Goal: Transaction & Acquisition: Purchase product/service

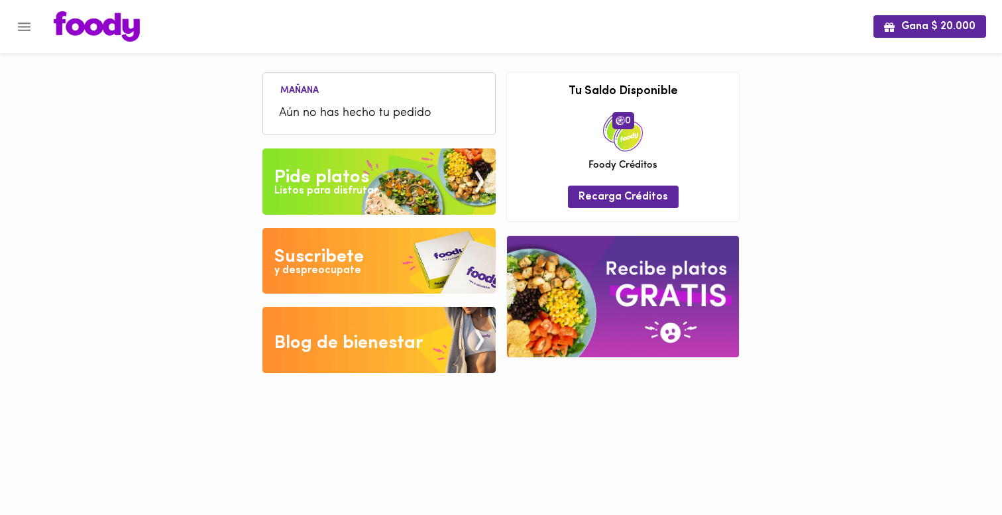
click at [312, 174] on div "Pide platos" at bounding box center [321, 177] width 95 height 26
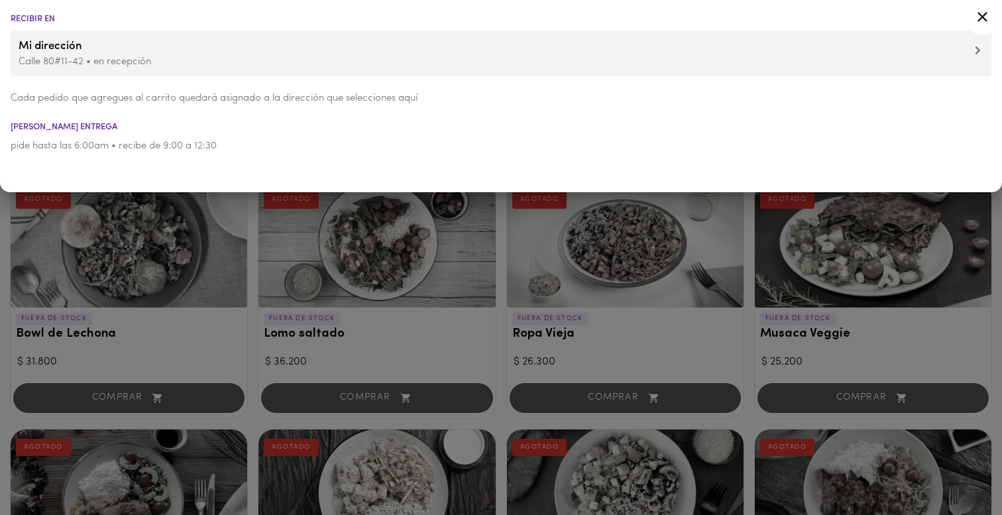
click at [236, 246] on div at bounding box center [501, 257] width 1002 height 515
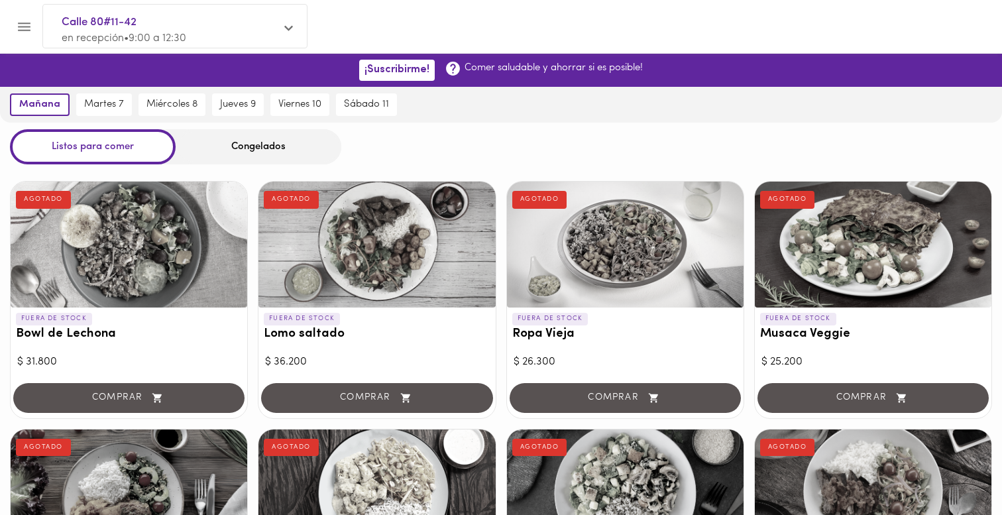
click at [207, 160] on div "Congelados" at bounding box center [259, 146] width 166 height 35
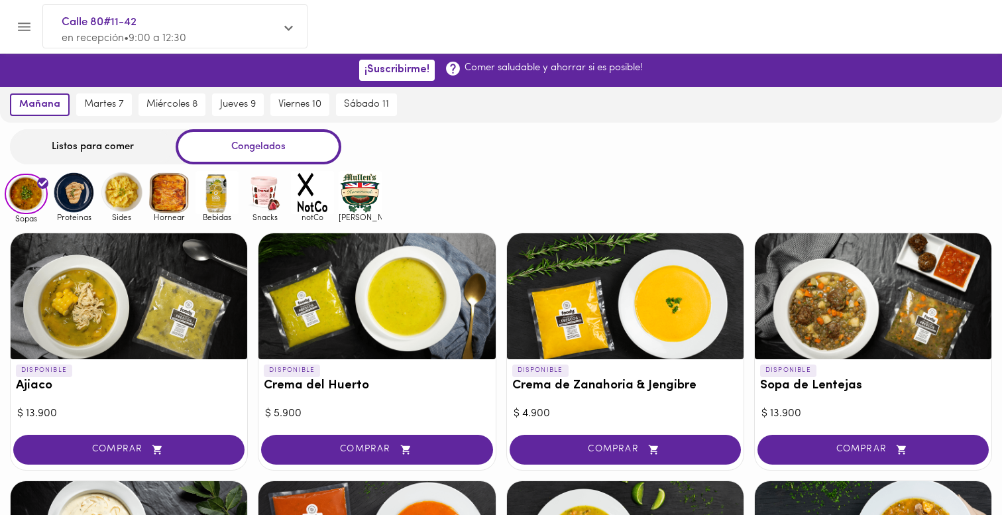
click at [66, 197] on img at bounding box center [73, 192] width 43 height 43
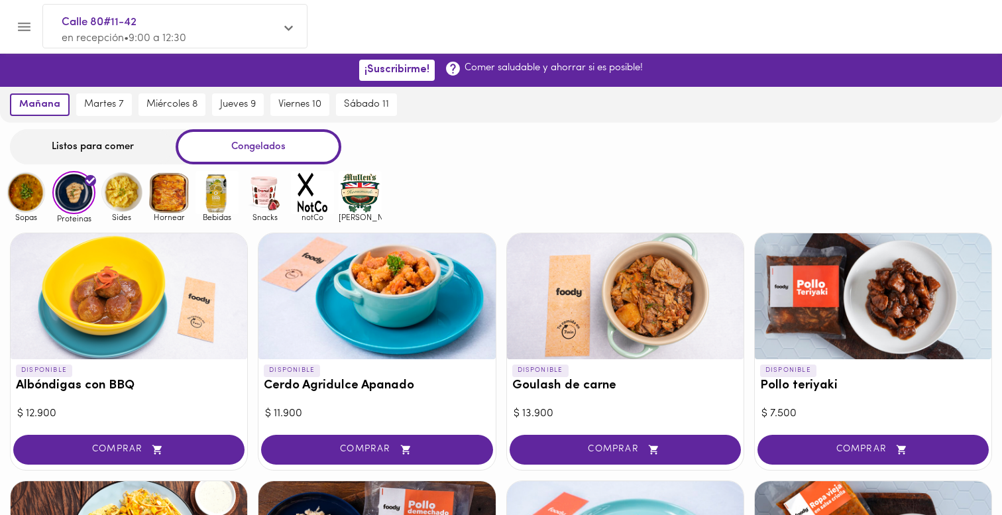
click at [120, 199] on img at bounding box center [121, 192] width 43 height 43
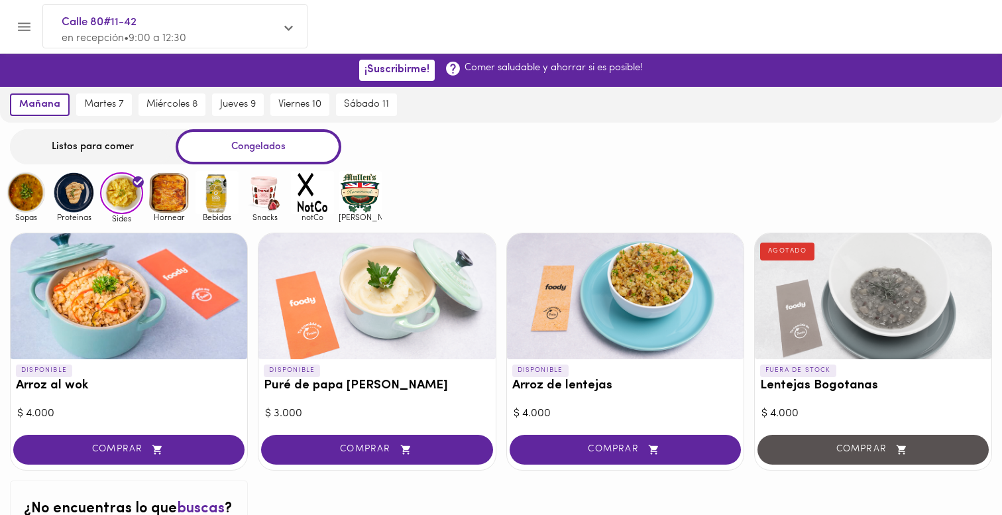
click at [159, 201] on img at bounding box center [169, 192] width 43 height 43
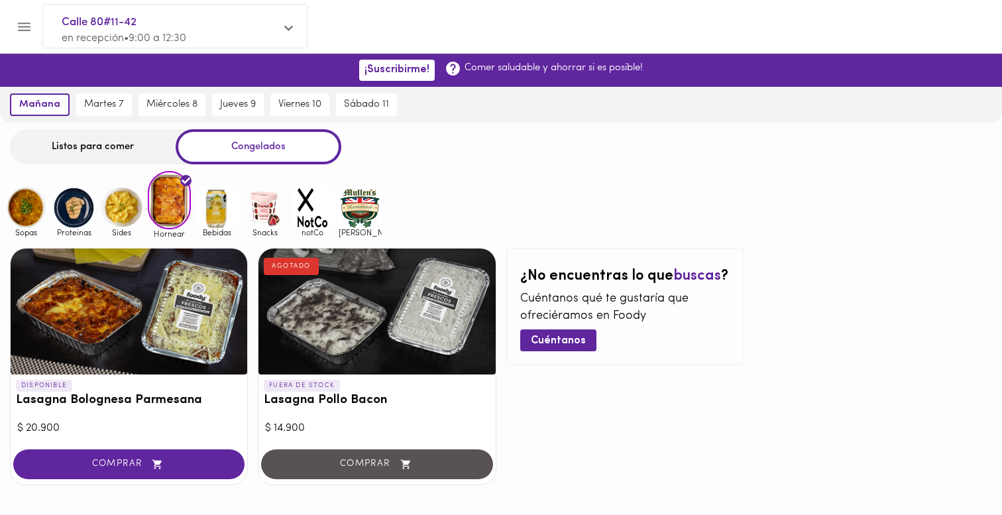
click at [215, 208] on img at bounding box center [216, 207] width 43 height 43
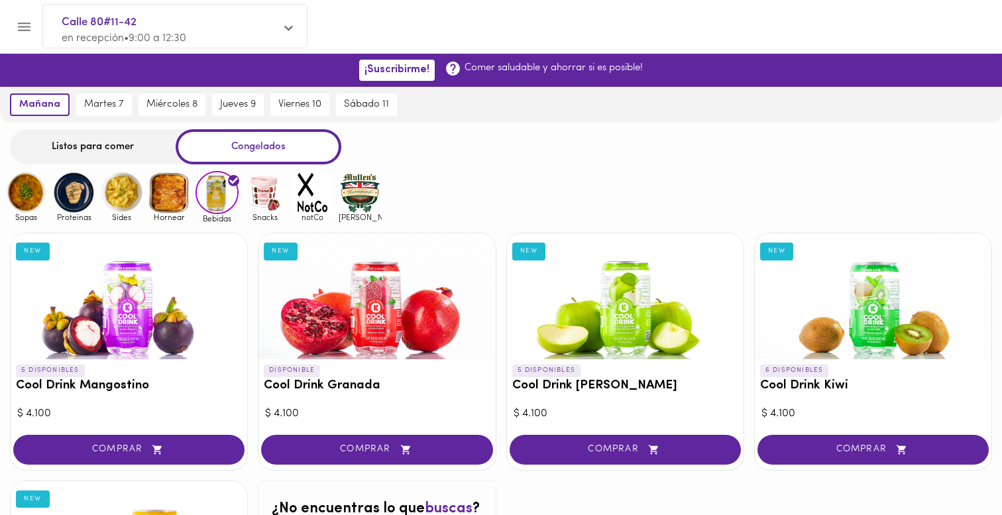
click at [256, 203] on img at bounding box center [264, 192] width 43 height 43
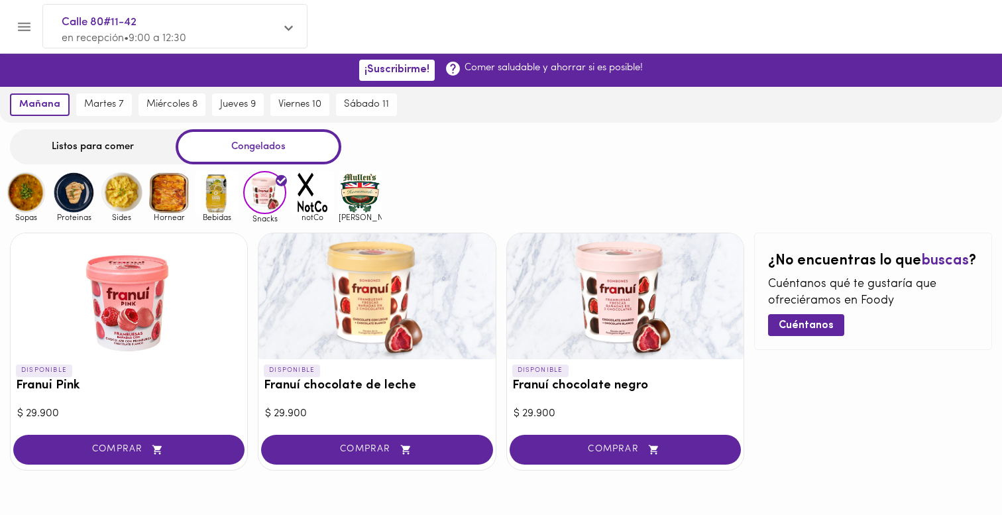
click at [310, 197] on img at bounding box center [312, 192] width 43 height 43
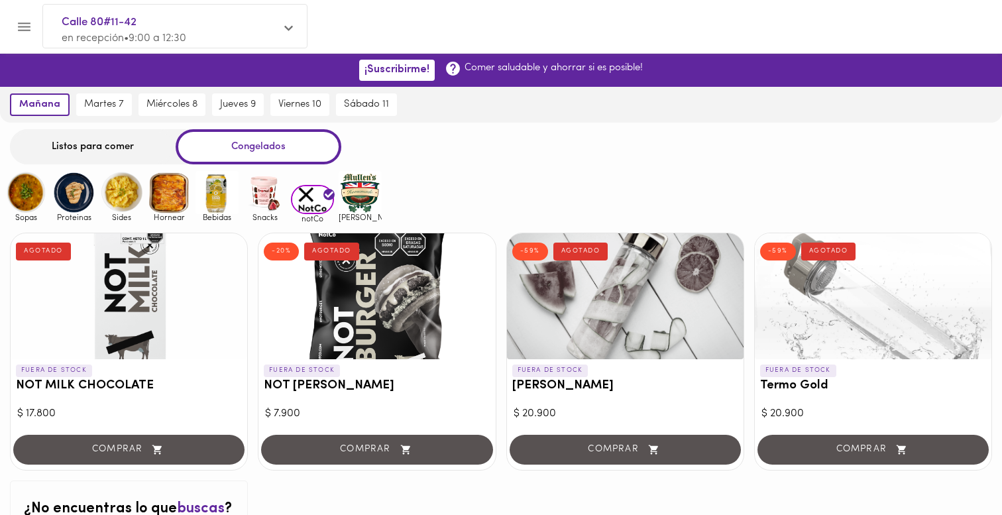
click at [352, 205] on img at bounding box center [360, 192] width 43 height 43
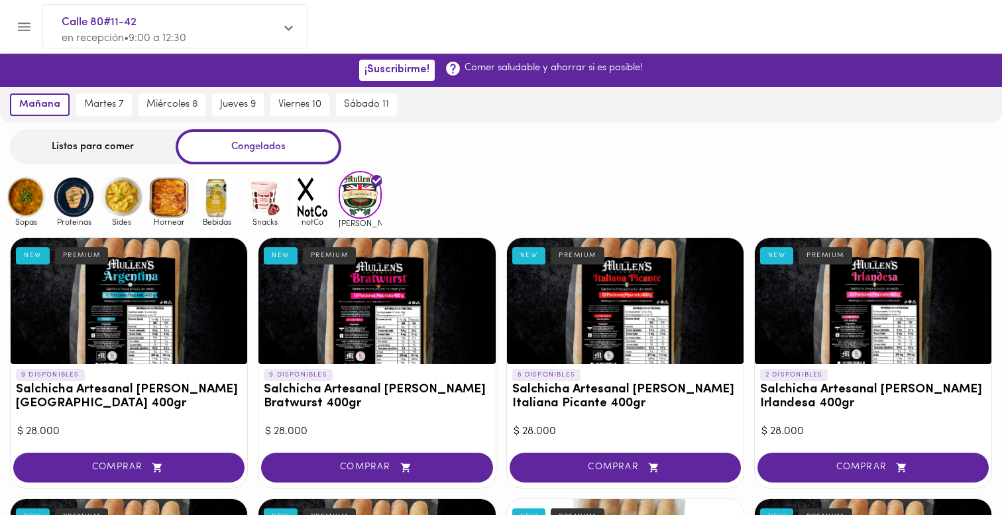
click at [216, 194] on img at bounding box center [216, 197] width 43 height 43
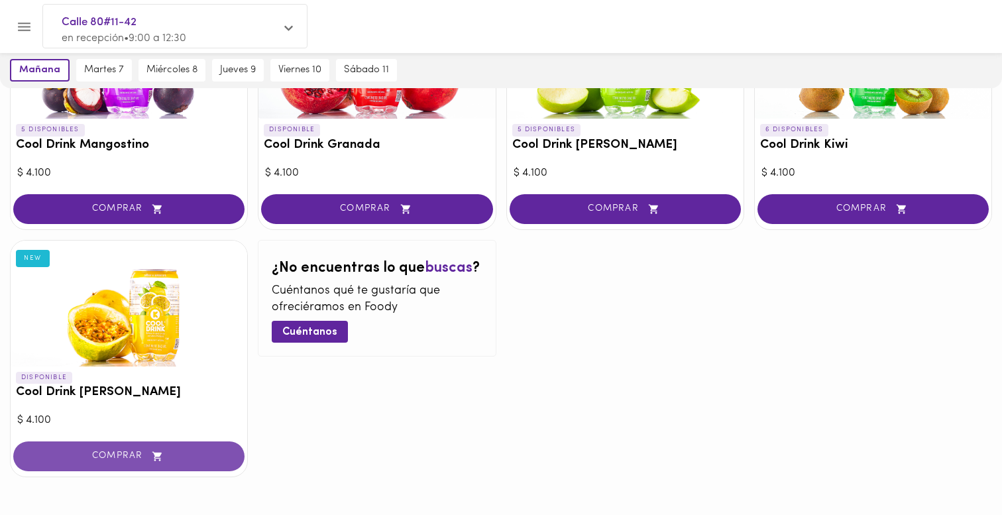
click at [182, 454] on span "COMPRAR" at bounding box center [129, 455] width 198 height 11
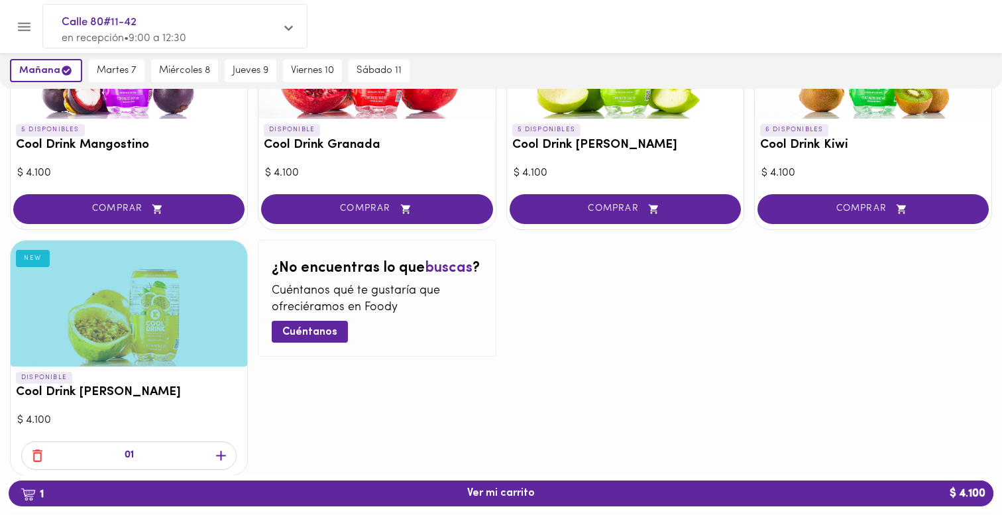
scroll to position [212, 0]
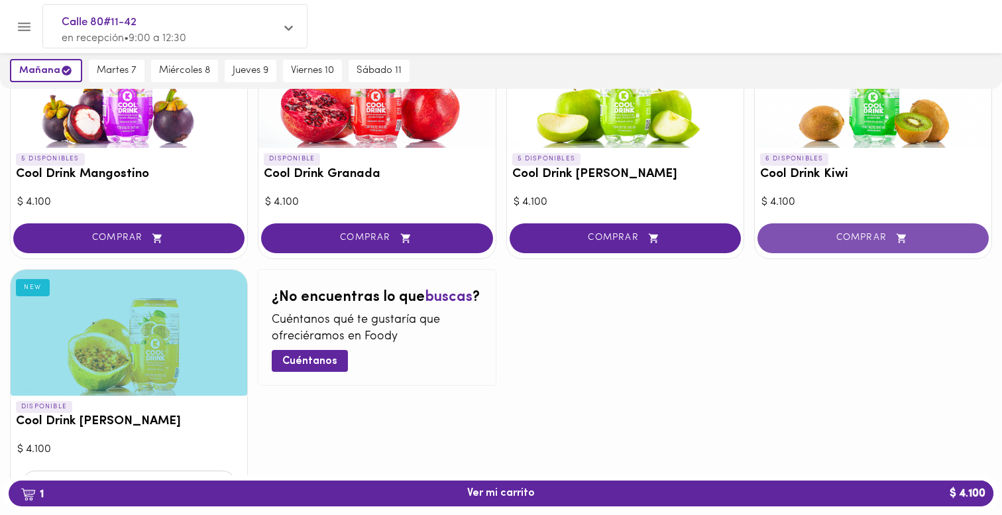
click at [813, 240] on span "COMPRAR" at bounding box center [873, 238] width 198 height 11
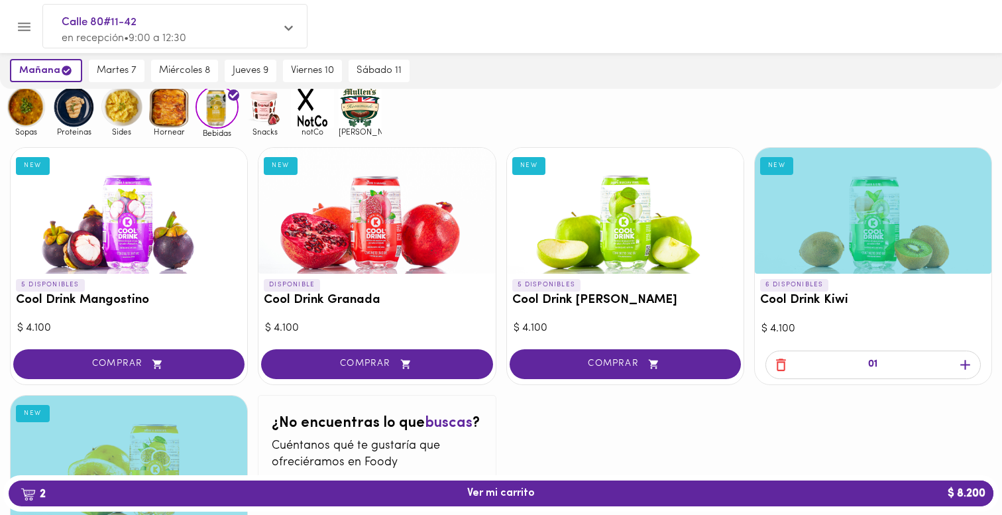
scroll to position [0, 0]
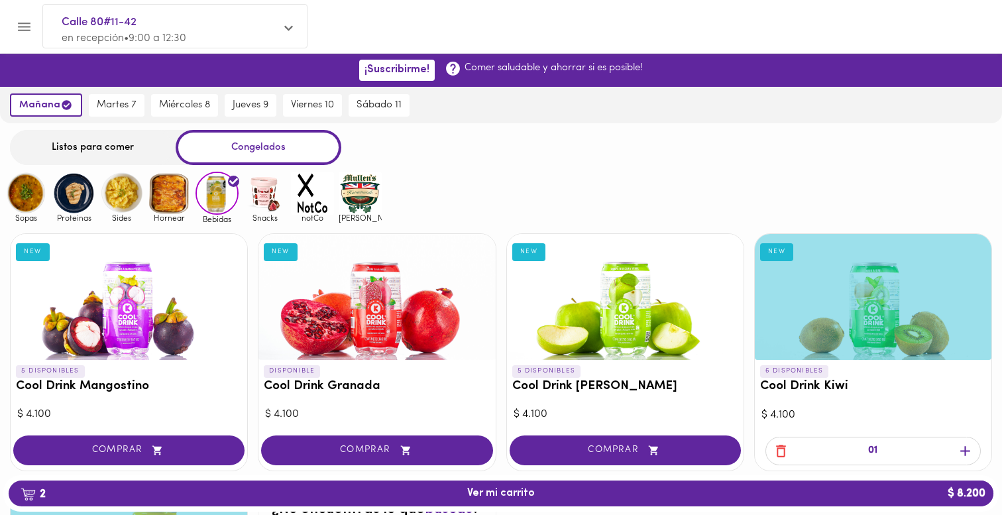
click at [354, 180] on img at bounding box center [360, 193] width 43 height 43
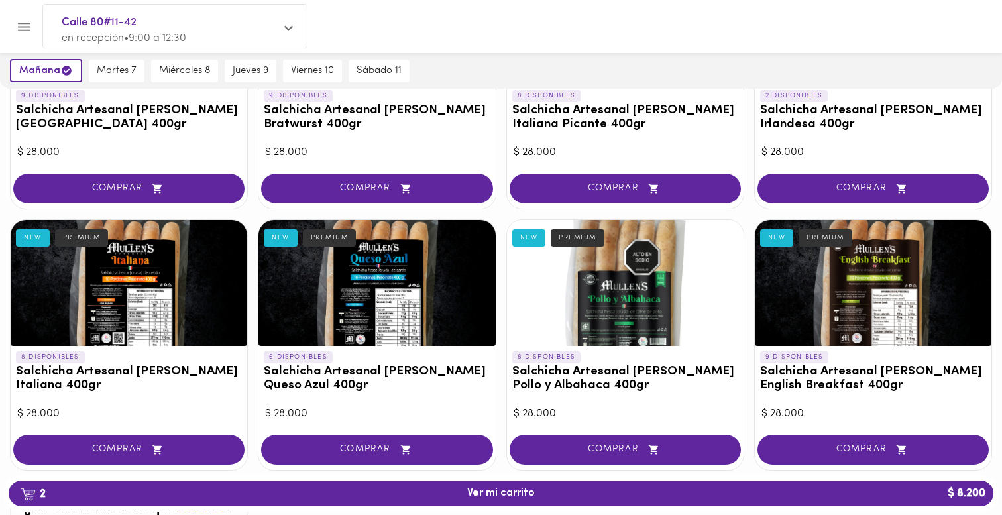
scroll to position [282, 0]
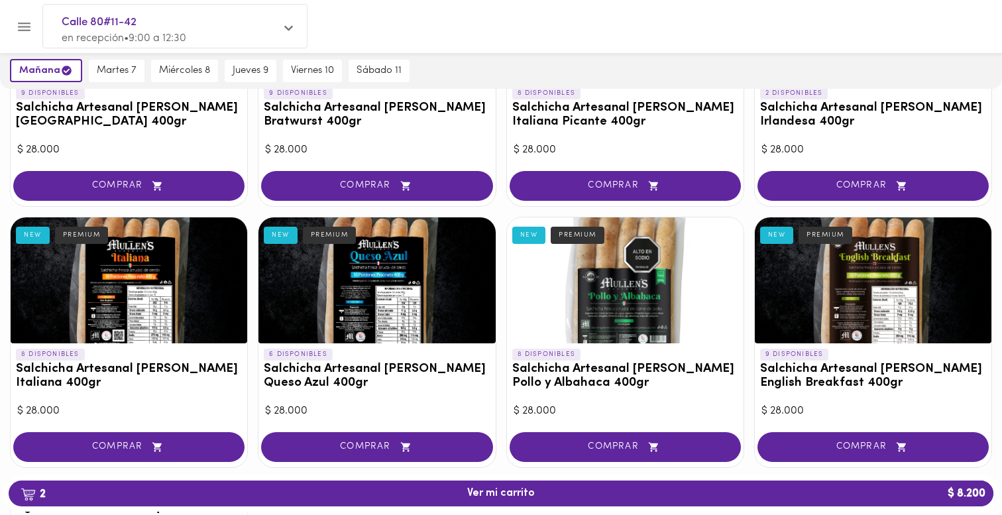
click at [127, 248] on div at bounding box center [129, 280] width 236 height 126
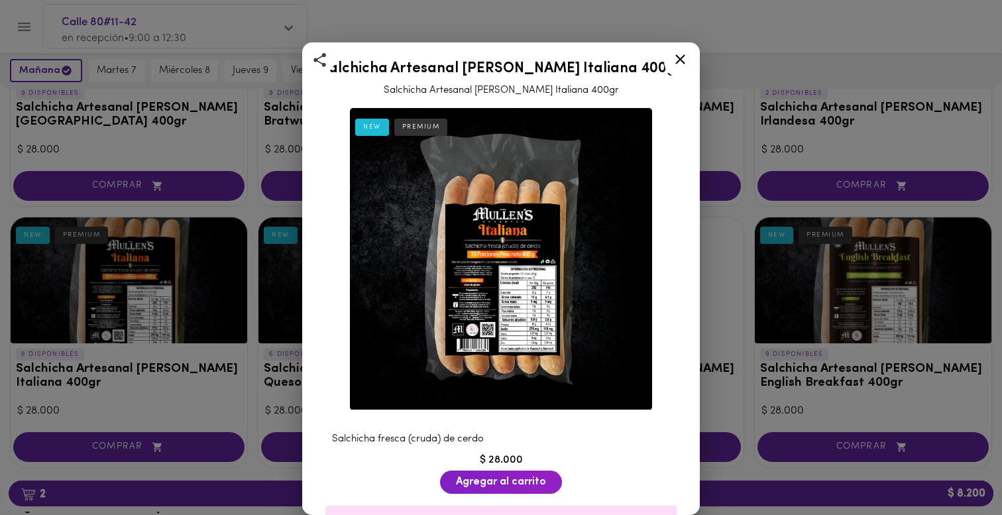
click at [494, 287] on img at bounding box center [501, 259] width 302 height 302
click at [684, 60] on icon at bounding box center [680, 59] width 17 height 17
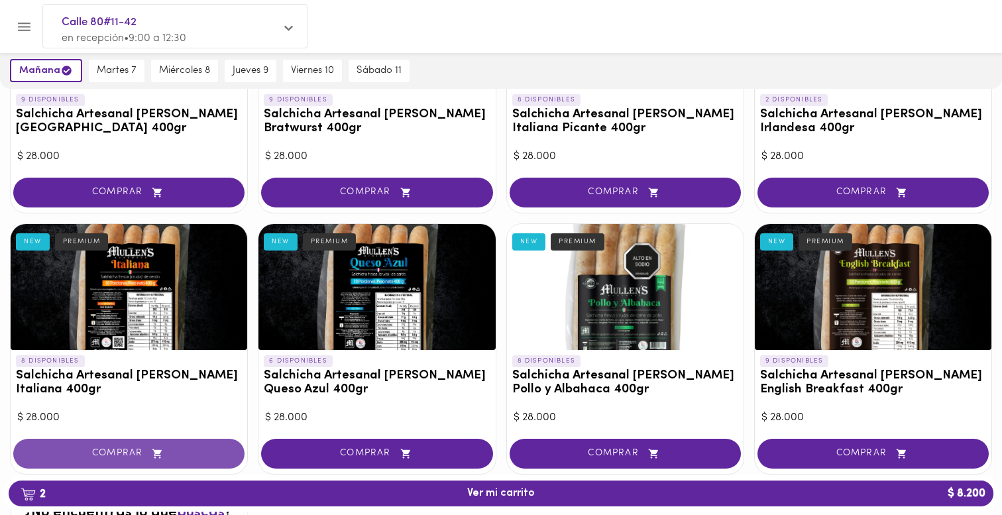
scroll to position [295, 0]
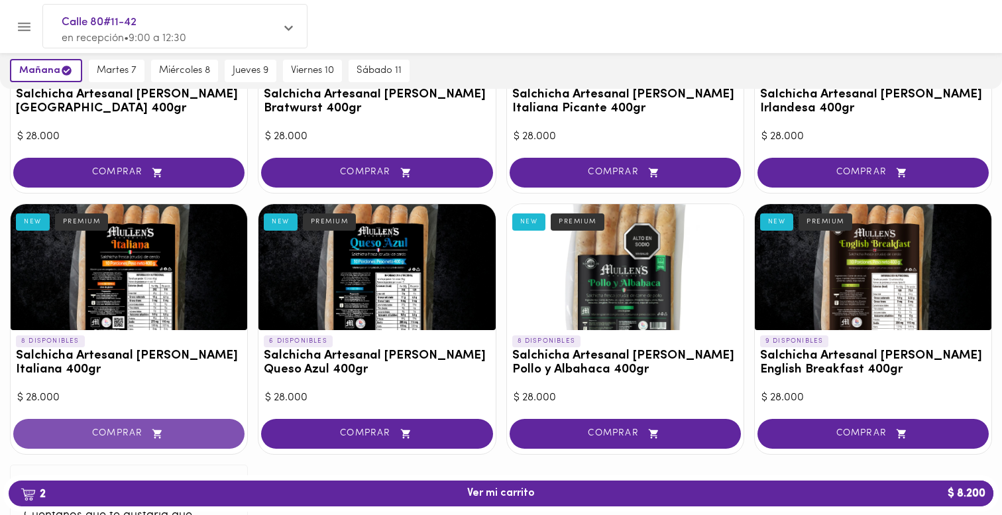
click at [186, 433] on span "COMPRAR" at bounding box center [129, 433] width 198 height 11
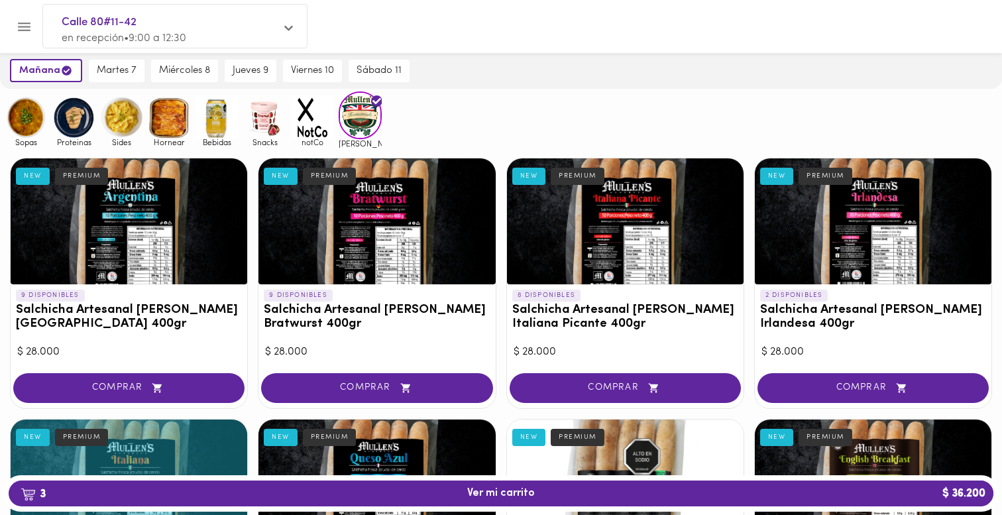
scroll to position [0, 0]
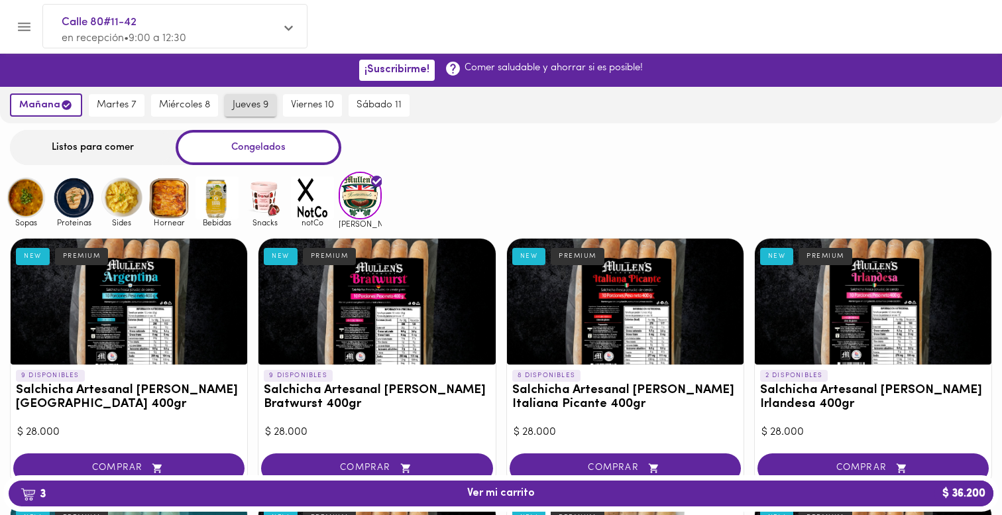
click at [243, 103] on span "jueves 9" at bounding box center [251, 105] width 36 height 12
click at [25, 180] on img at bounding box center [26, 197] width 43 height 43
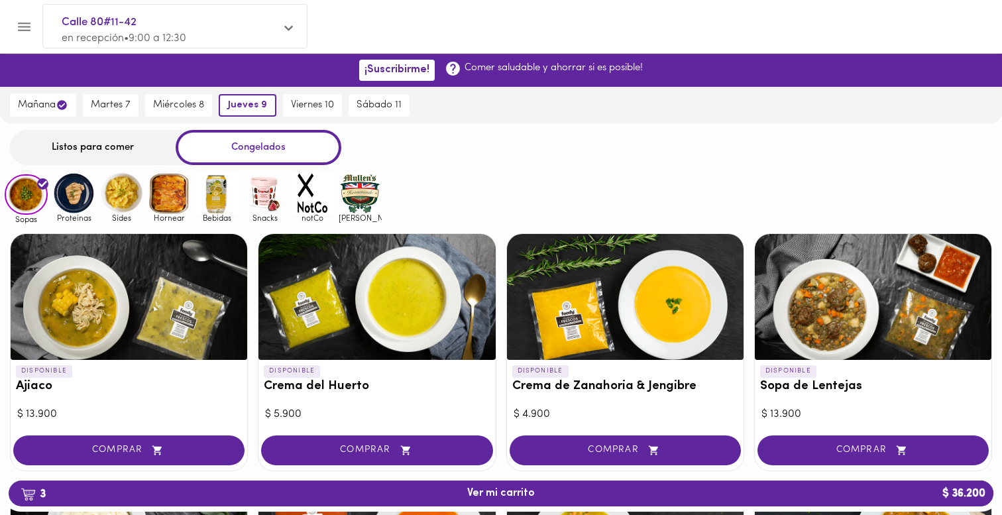
click at [78, 197] on img at bounding box center [73, 193] width 43 height 43
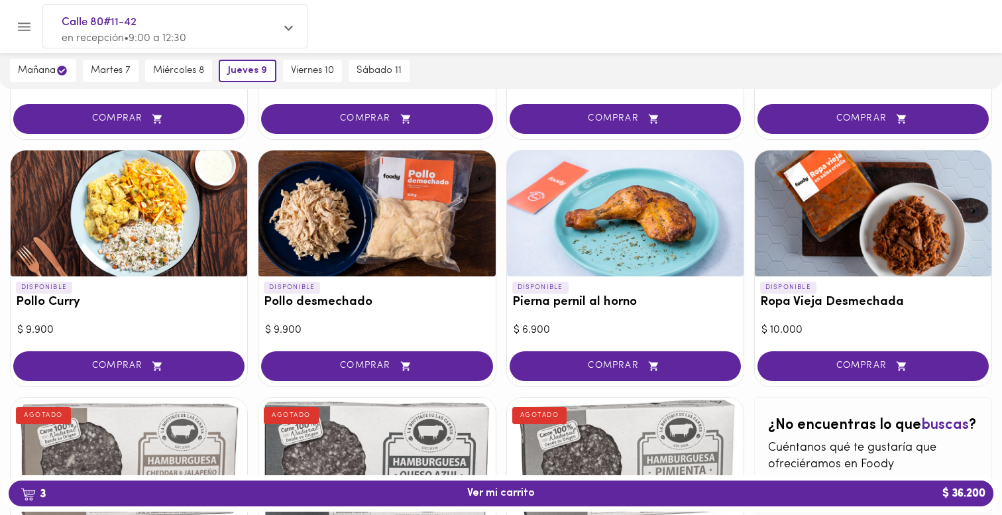
scroll to position [330, 0]
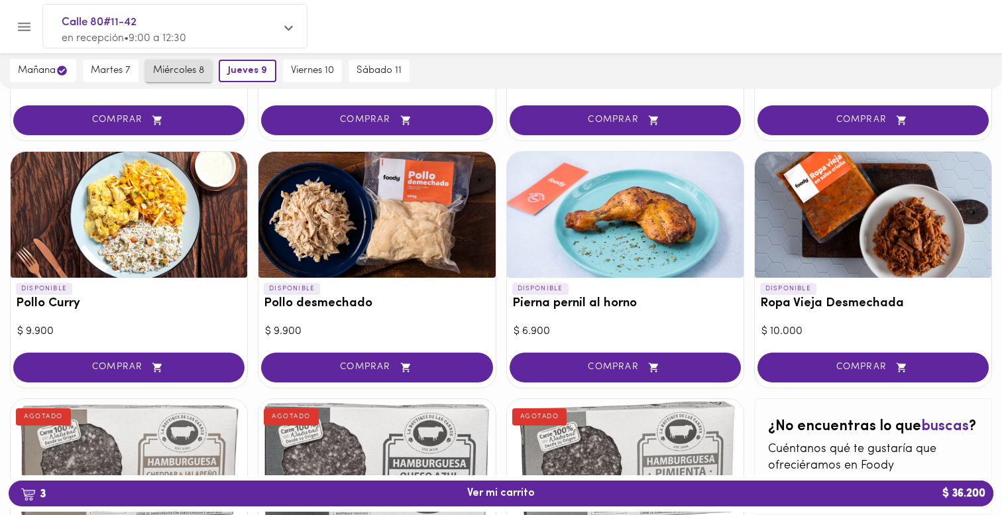
click at [187, 60] on button "miércoles 8" at bounding box center [178, 71] width 67 height 23
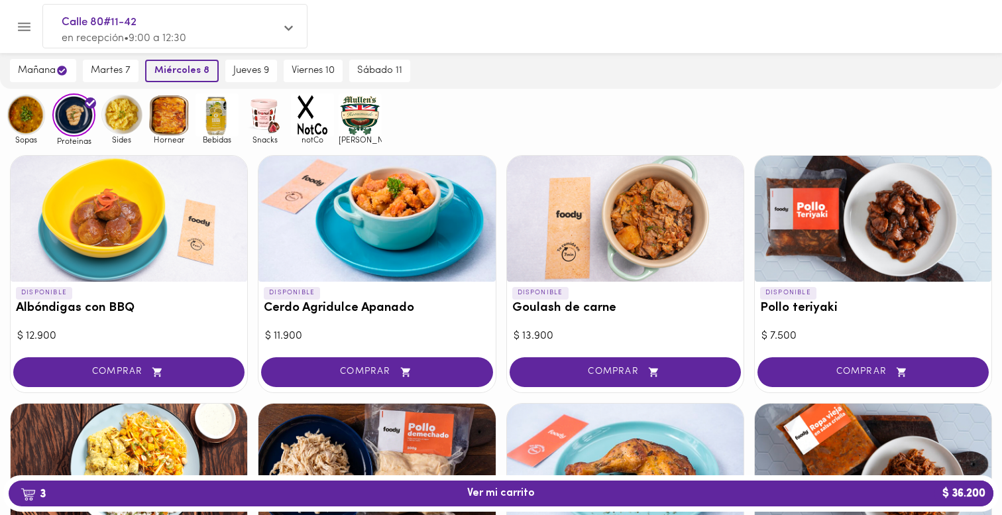
scroll to position [0, 0]
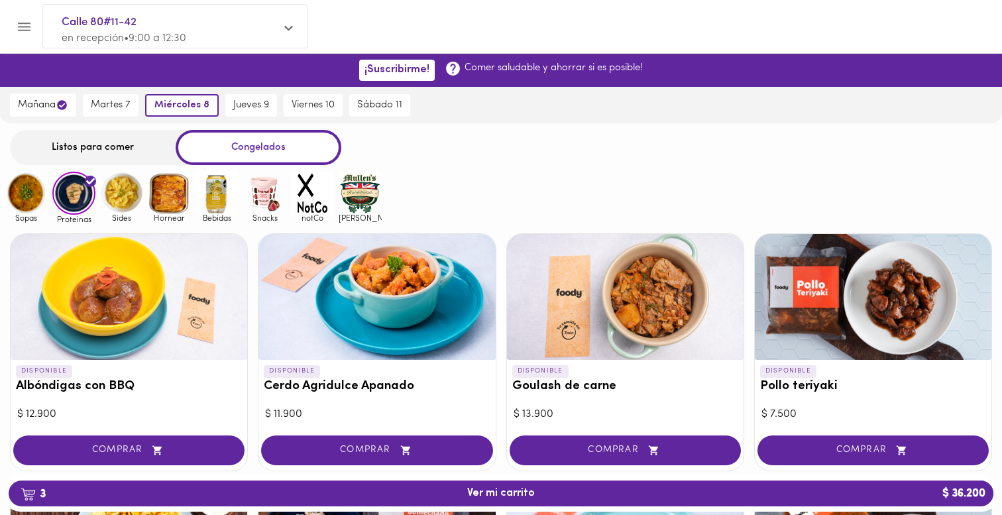
click at [78, 156] on div "Listos para comer" at bounding box center [93, 147] width 166 height 35
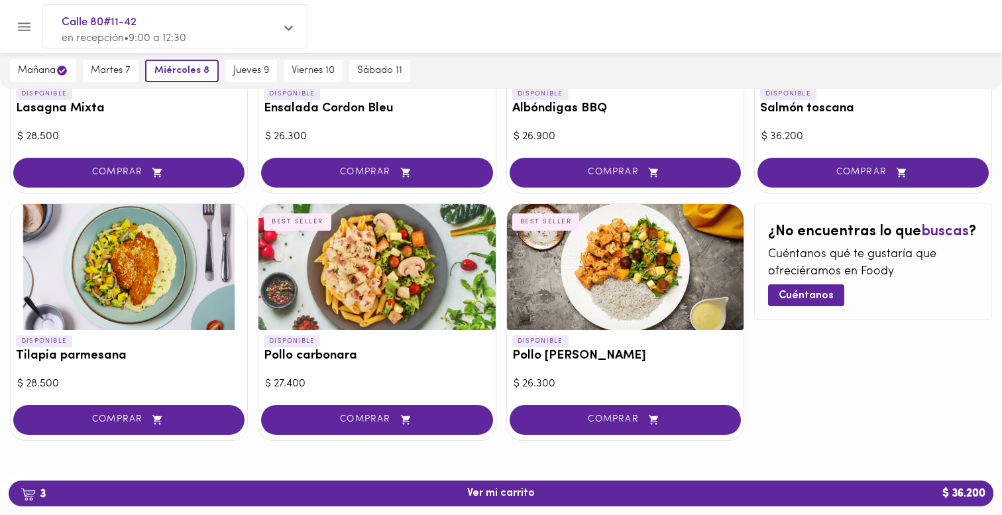
scroll to position [721, 0]
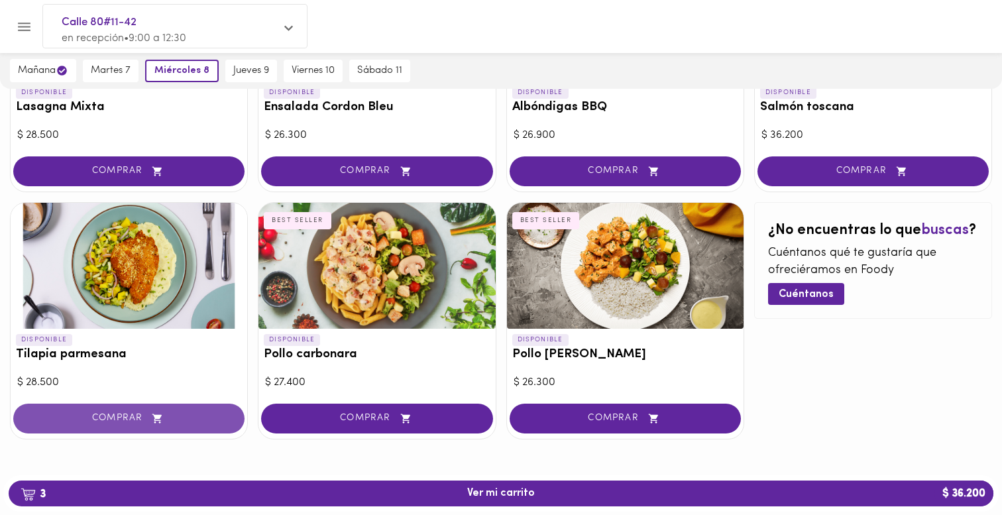
click at [183, 423] on button "COMPRAR" at bounding box center [128, 418] width 231 height 30
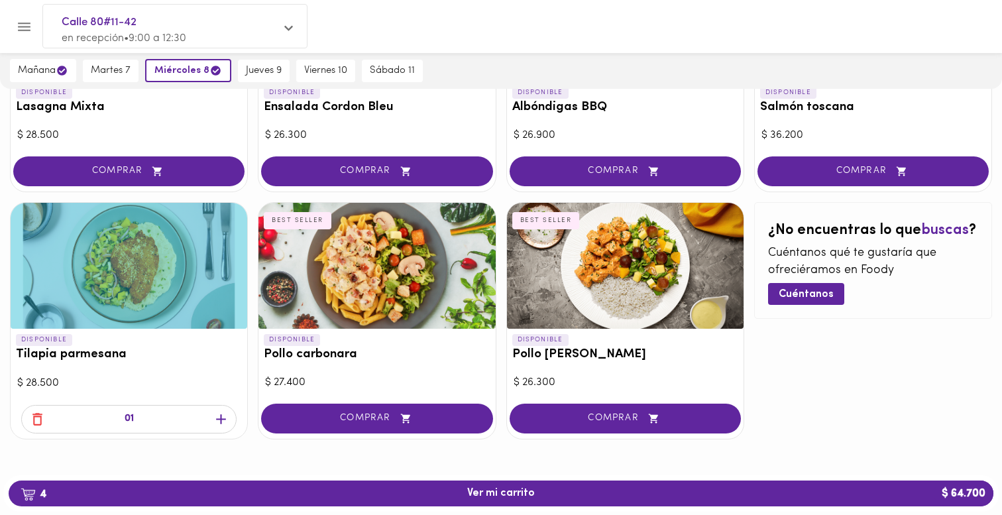
click at [639, 278] on div at bounding box center [625, 266] width 236 height 126
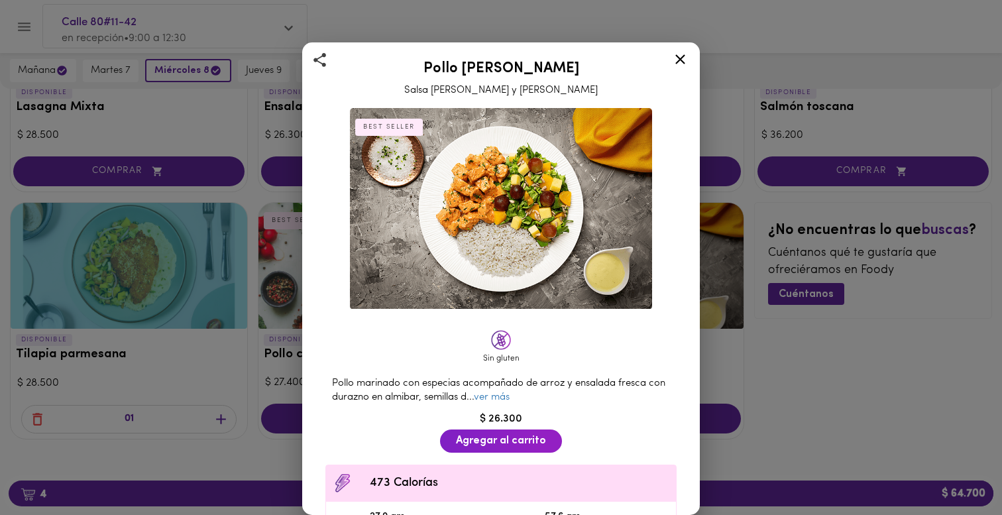
click at [505, 404] on div "Pollo marinado con especias acompañado de arroz y ensalada fresca con durazno e…" at bounding box center [501, 391] width 364 height 42
click at [497, 400] on link "ver más" at bounding box center [492, 397] width 36 height 10
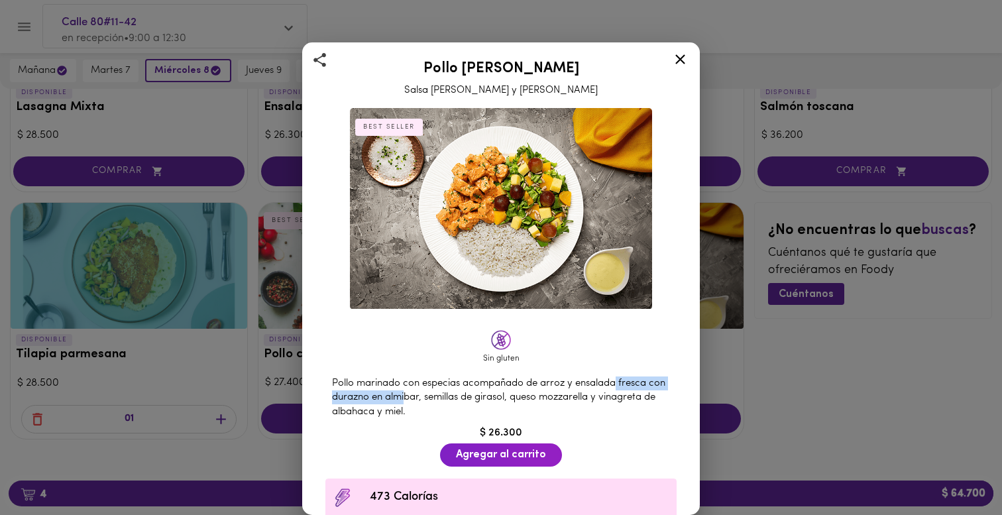
drag, startPoint x: 354, startPoint y: 394, endPoint x: 405, endPoint y: 399, distance: 51.9
click at [406, 397] on span "Pollo marinado con especias acompañado de arroz y ensalada fresca con durazno e…" at bounding box center [498, 397] width 333 height 38
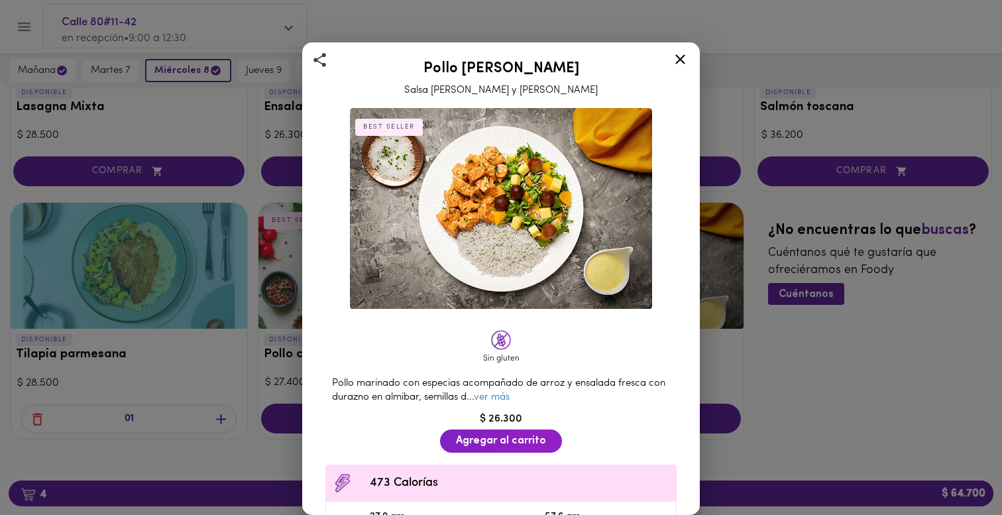
click at [680, 57] on icon at bounding box center [680, 59] width 17 height 17
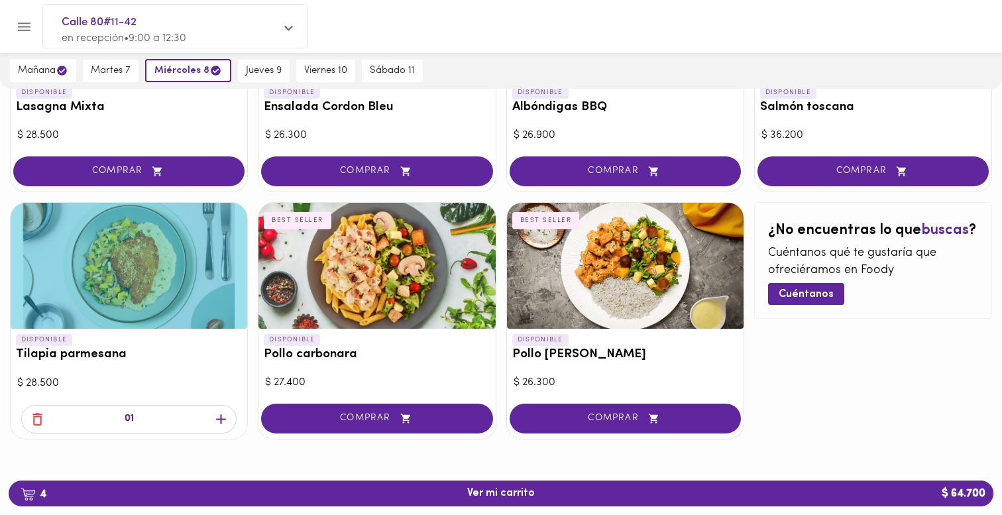
click at [44, 411] on icon "button" at bounding box center [37, 419] width 17 height 17
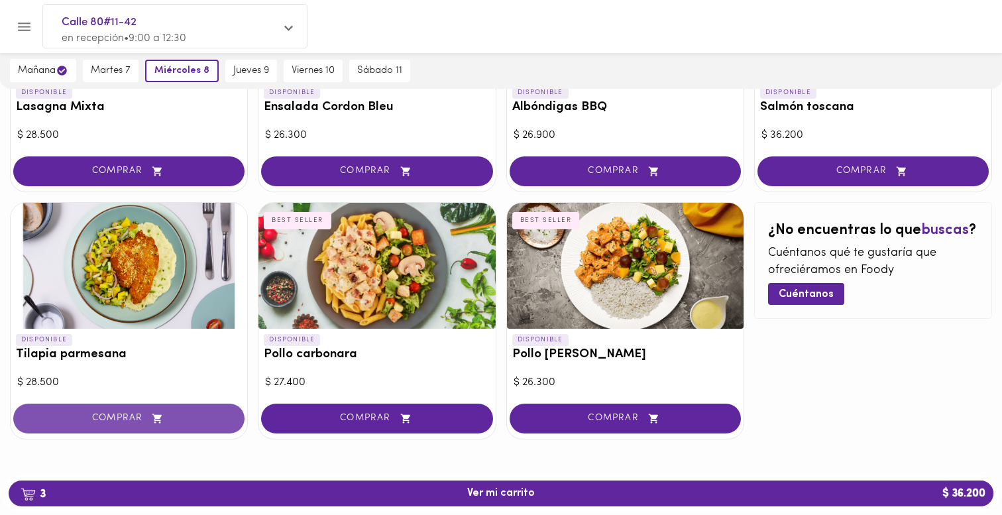
click at [69, 422] on span "COMPRAR" at bounding box center [129, 418] width 198 height 11
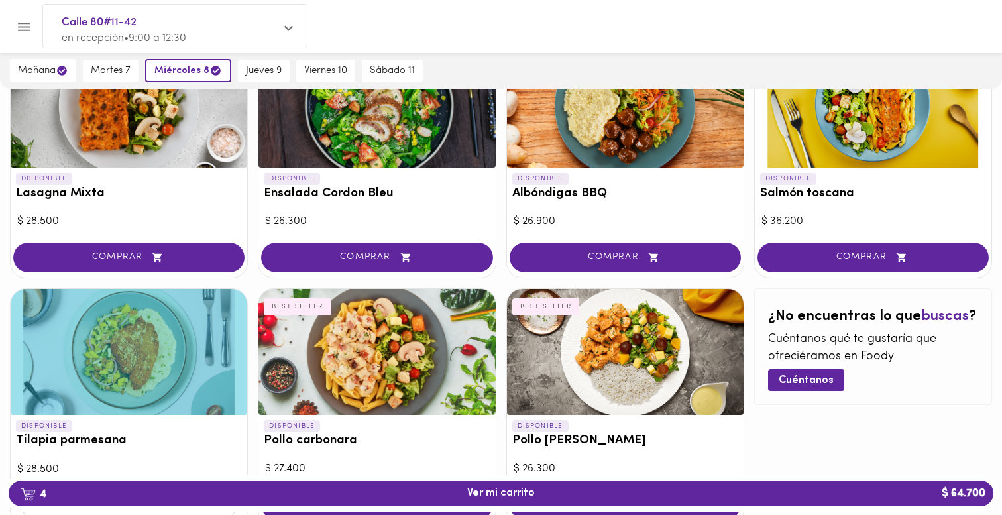
scroll to position [636, 0]
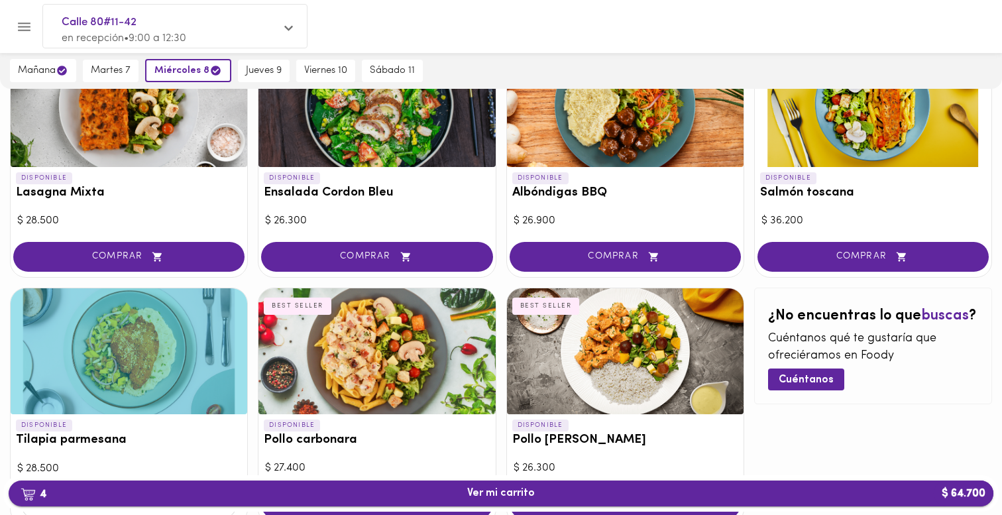
click at [629, 495] on span "4 Ver mi carrito $ 64.700" at bounding box center [500, 493] width 963 height 13
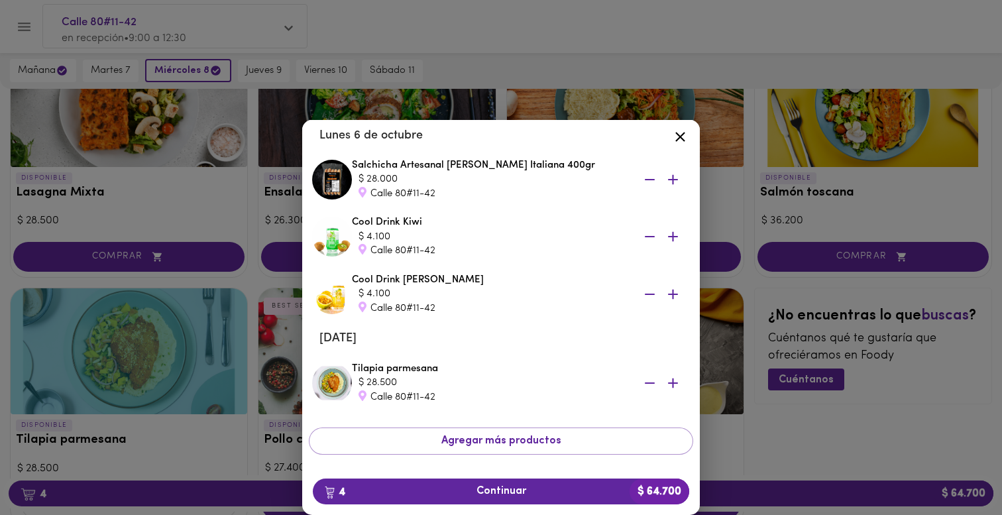
scroll to position [56, 0]
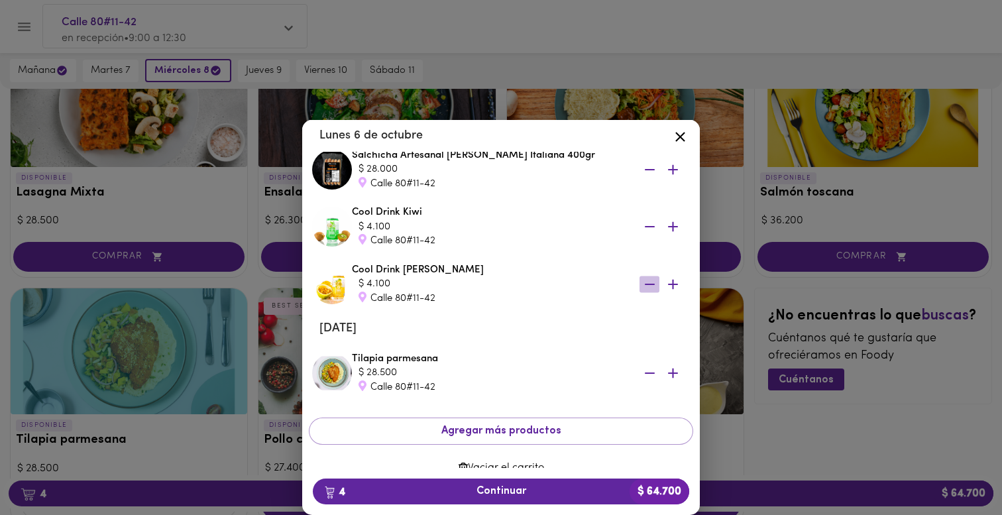
click at [653, 284] on icon "button" at bounding box center [650, 284] width 10 height 1
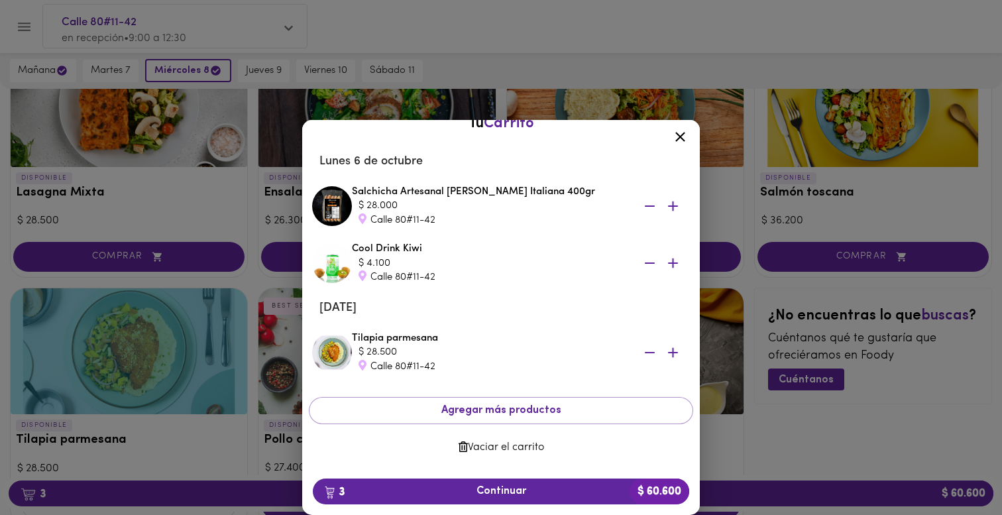
scroll to position [19, 0]
click at [775, 434] on div "Tu Carrito [DATE] Salchicha Artesanal [PERSON_NAME] Italiana 400gr $ 28.000 Cal…" at bounding box center [501, 296] width 1002 height 437
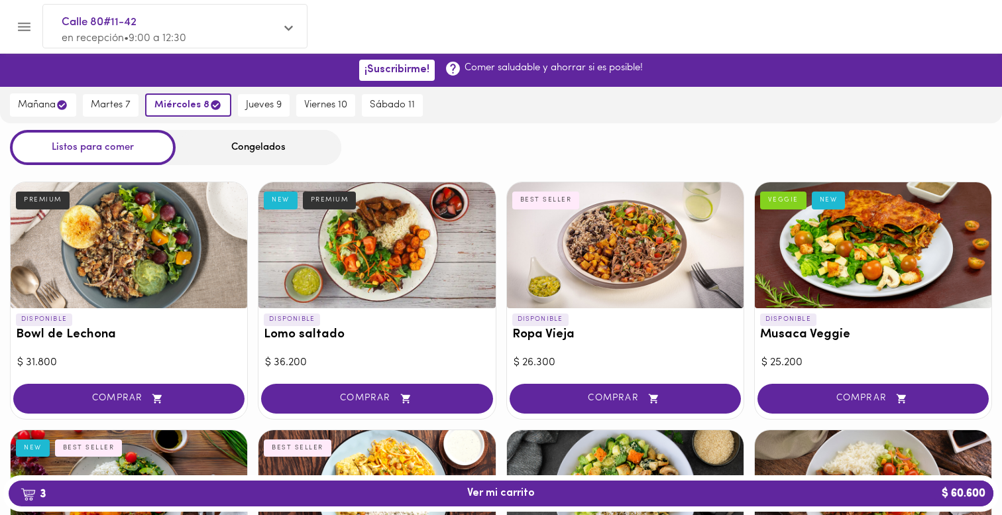
click at [250, 140] on div "Congelados" at bounding box center [259, 147] width 166 height 35
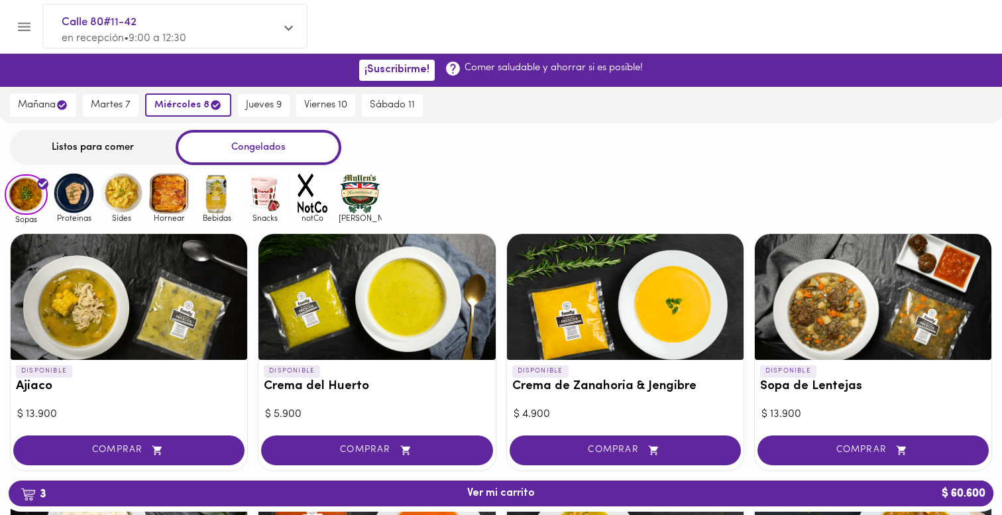
click at [218, 197] on img at bounding box center [216, 193] width 43 height 43
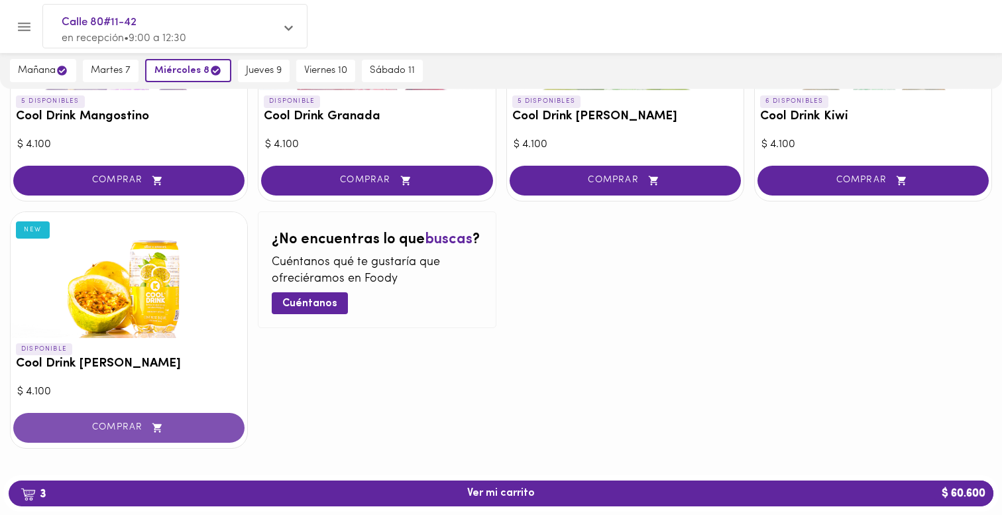
click at [209, 422] on span "COMPRAR" at bounding box center [129, 427] width 198 height 11
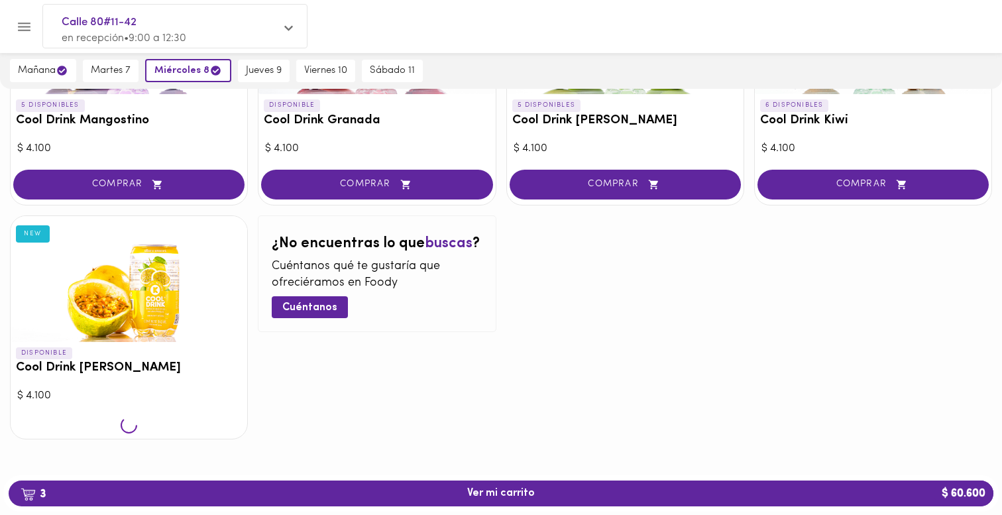
scroll to position [270, 0]
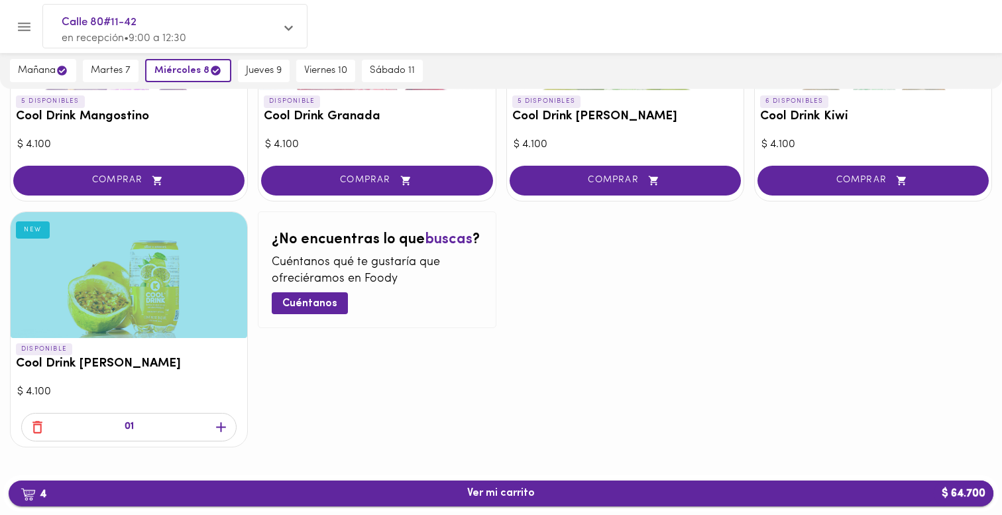
click at [484, 492] on span "4 Ver mi carrito $ 64.700" at bounding box center [501, 493] width 68 height 13
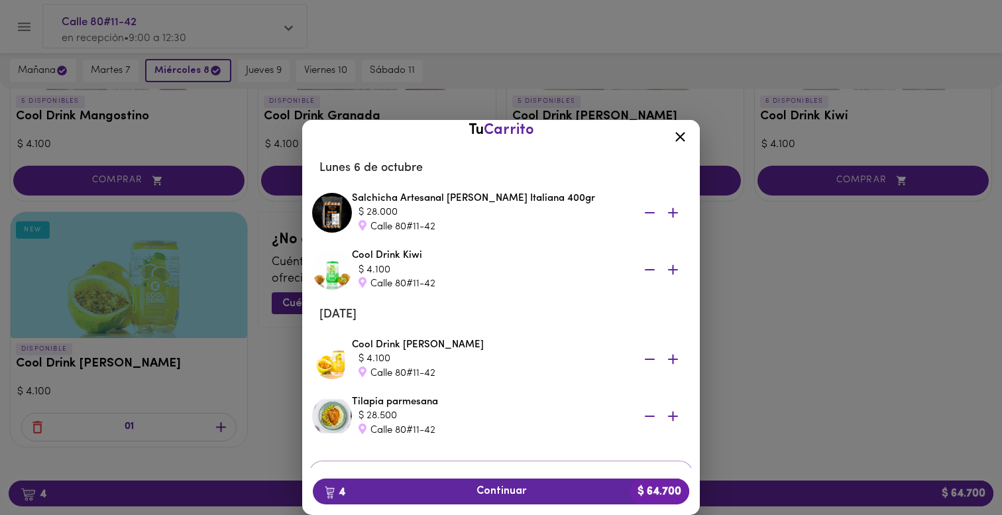
scroll to position [17, 0]
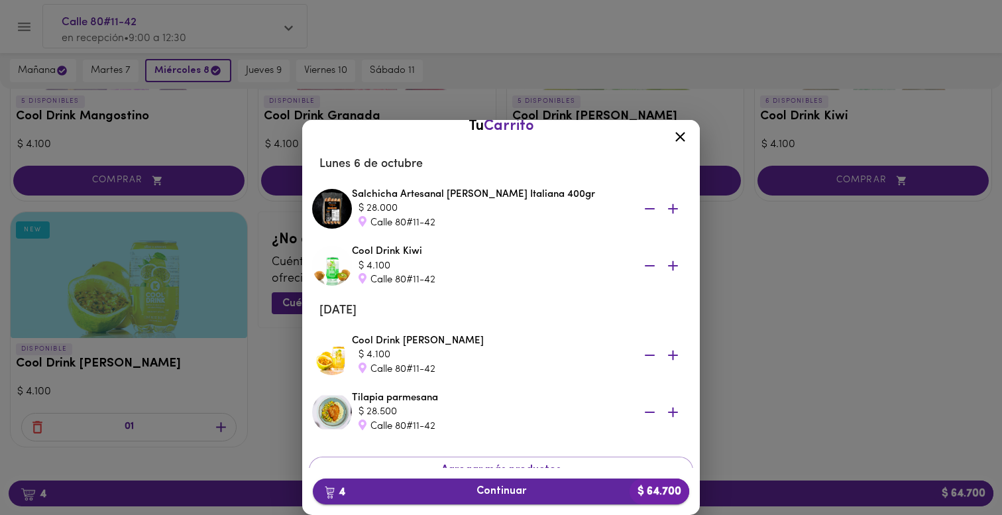
click at [517, 494] on span "4 Continuar $ 64.700" at bounding box center [500, 491] width 355 height 13
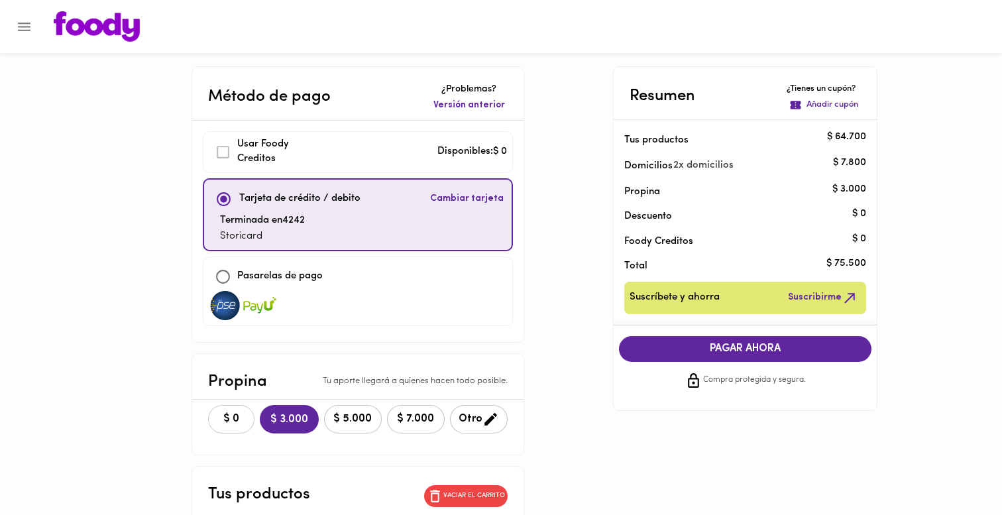
click at [217, 422] on span "$ 0" at bounding box center [231, 419] width 29 height 13
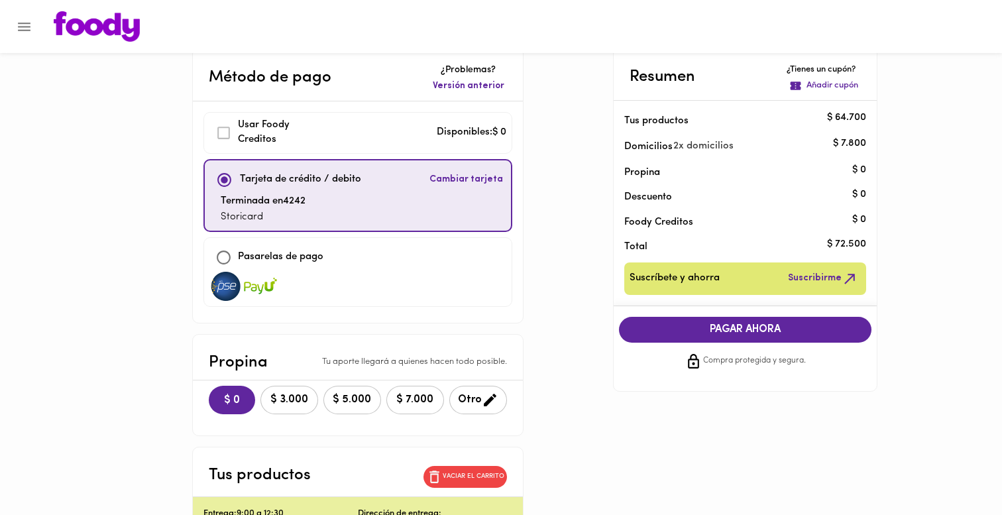
scroll to position [17, 0]
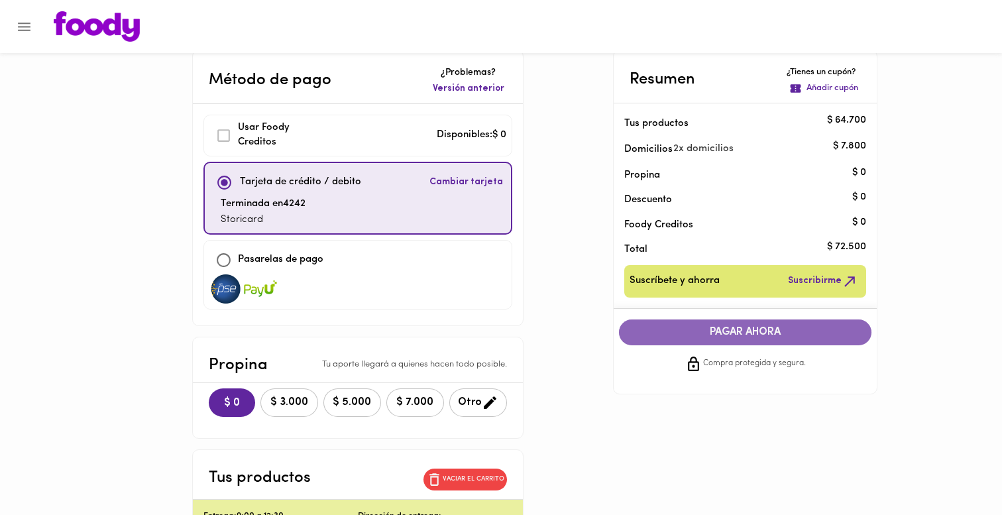
click at [742, 332] on span "PAGAR AHORA" at bounding box center [745, 332] width 227 height 13
